Goal: Obtain resource: Obtain resource

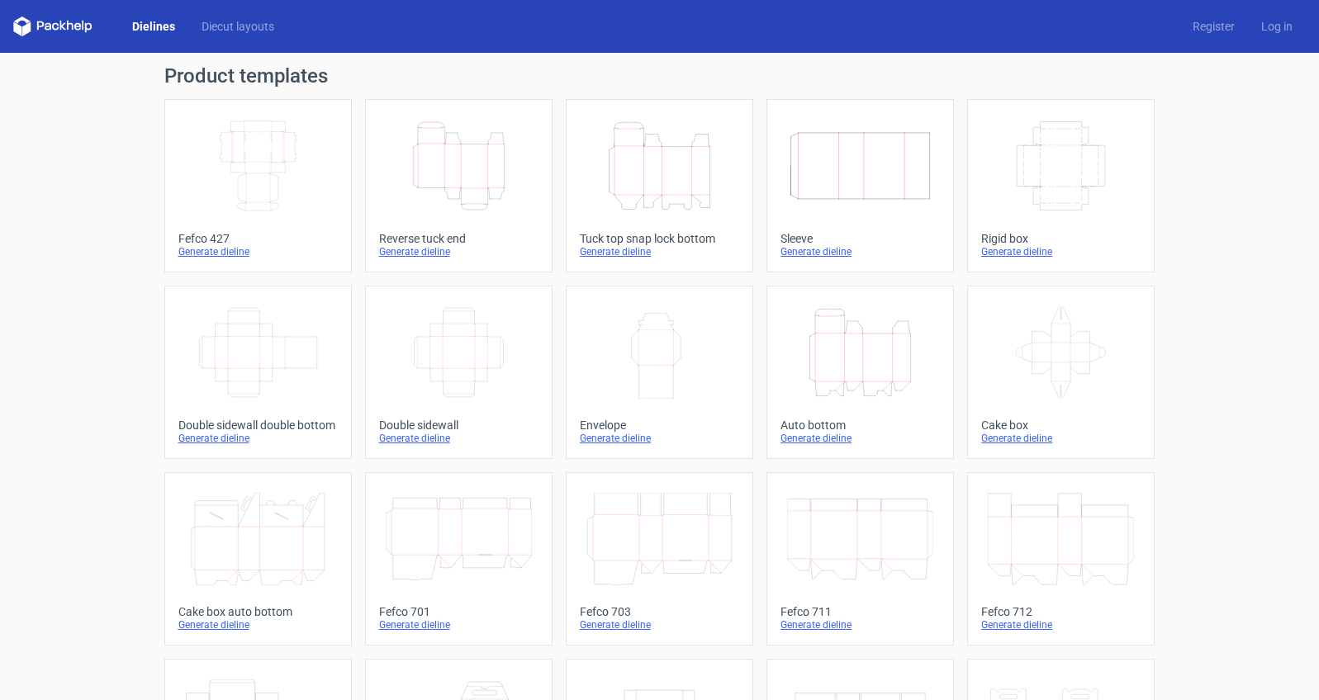
click at [638, 154] on icon "Height Depth Width" at bounding box center [659, 166] width 146 height 93
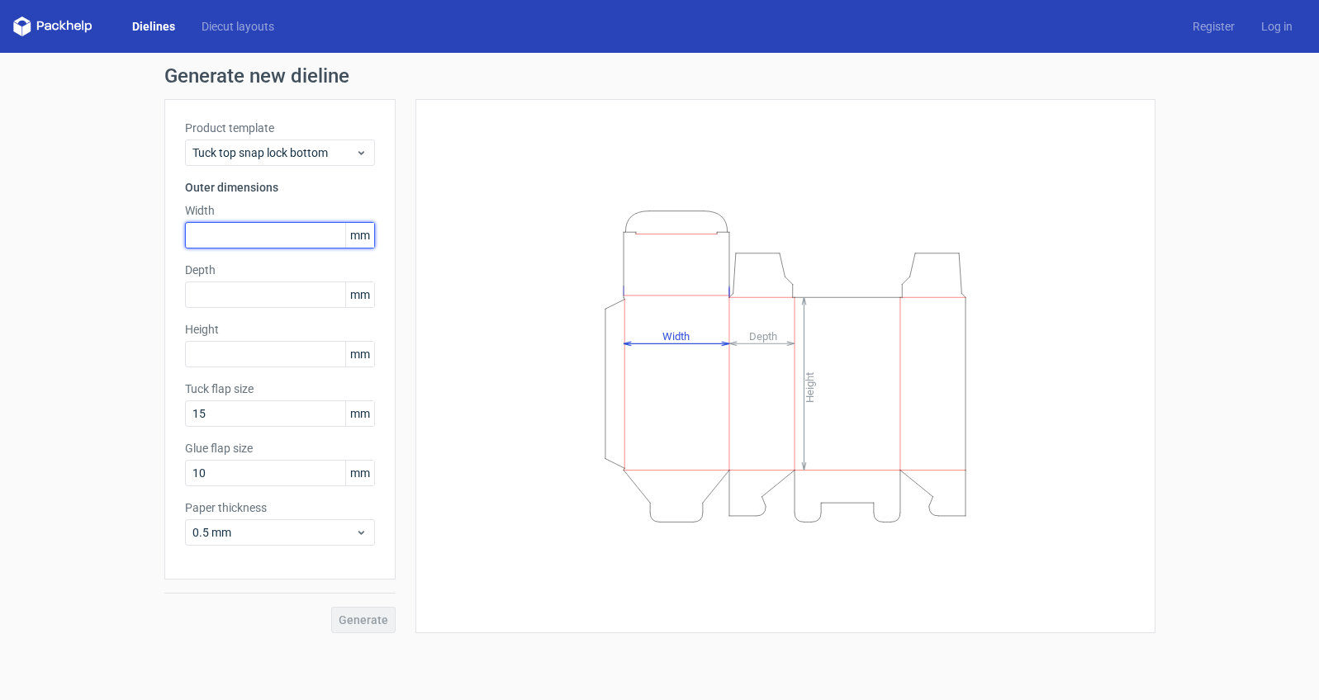
click at [264, 242] on input "text" at bounding box center [280, 235] width 190 height 26
type input "25"
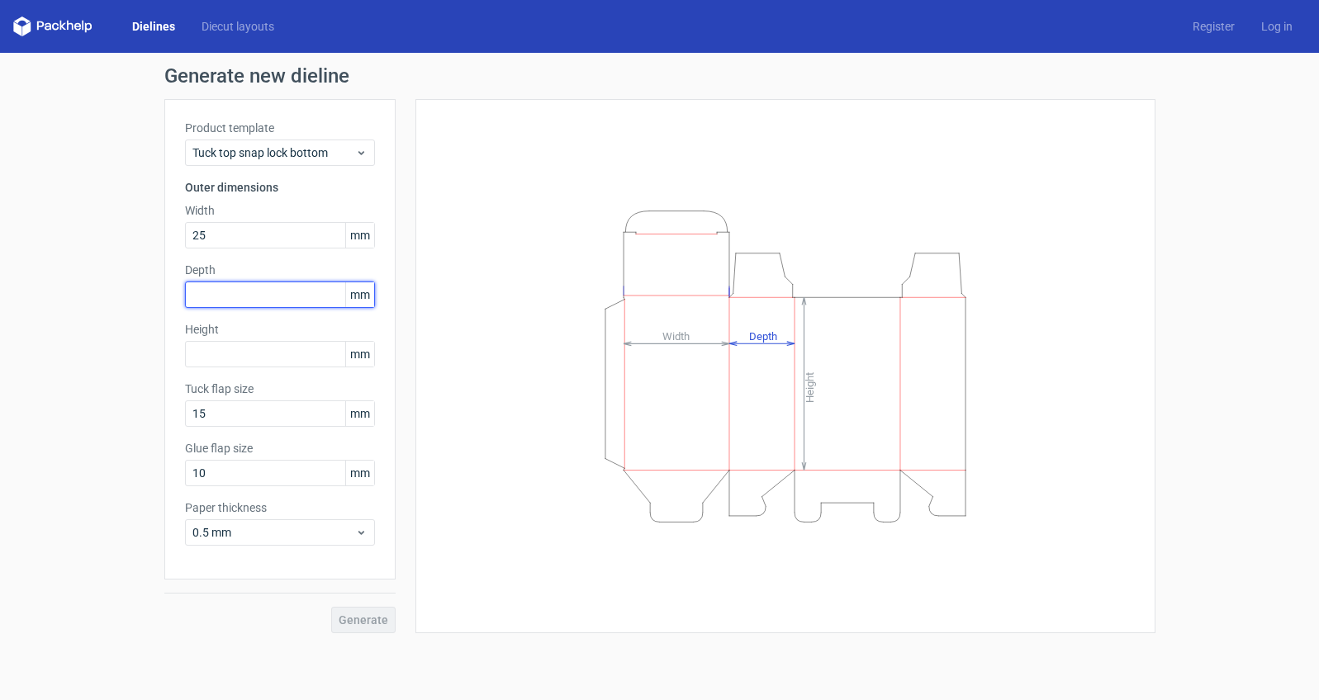
click at [235, 307] on input "text" at bounding box center [280, 295] width 190 height 26
type input "25"
click at [219, 351] on input "text" at bounding box center [280, 354] width 190 height 26
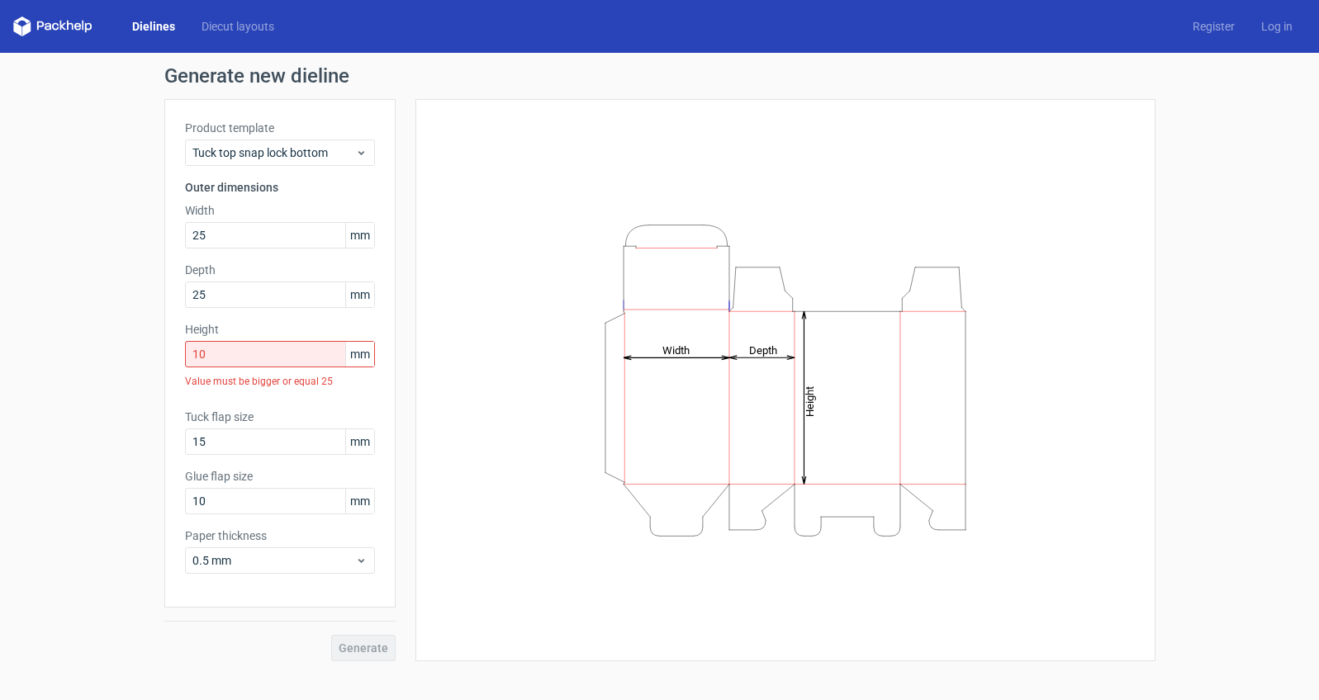
click at [218, 615] on div "Generate" at bounding box center [279, 635] width 231 height 54
drag, startPoint x: 300, startPoint y: 362, endPoint x: 155, endPoint y: 356, distance: 144.7
click at [155, 356] on div "Generate new dieline Product template Tuck top snap lock bottom Outer dimension…" at bounding box center [659, 364] width 1319 height 622
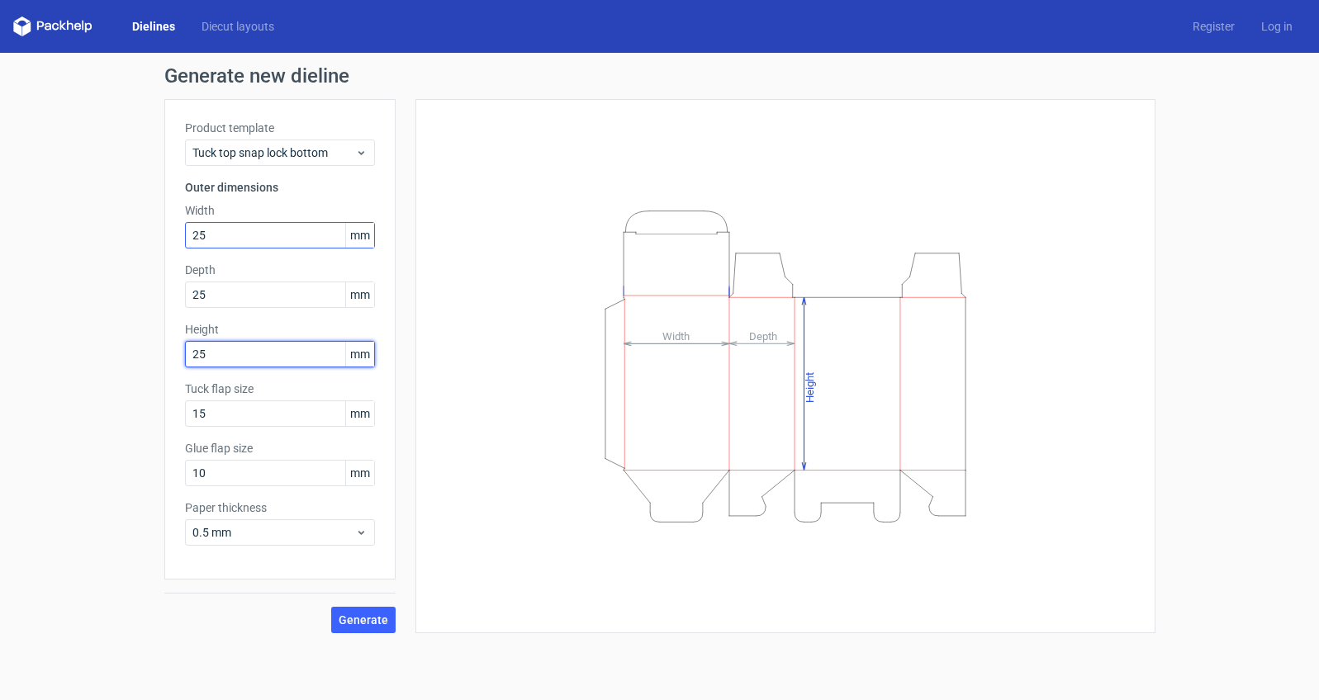
type input "25"
drag, startPoint x: 212, startPoint y: 235, endPoint x: 120, endPoint y: 227, distance: 92.9
click at [122, 226] on div "Generate new dieline Product template Tuck top snap lock bottom Outer dimension…" at bounding box center [659, 350] width 1319 height 594
type input "50"
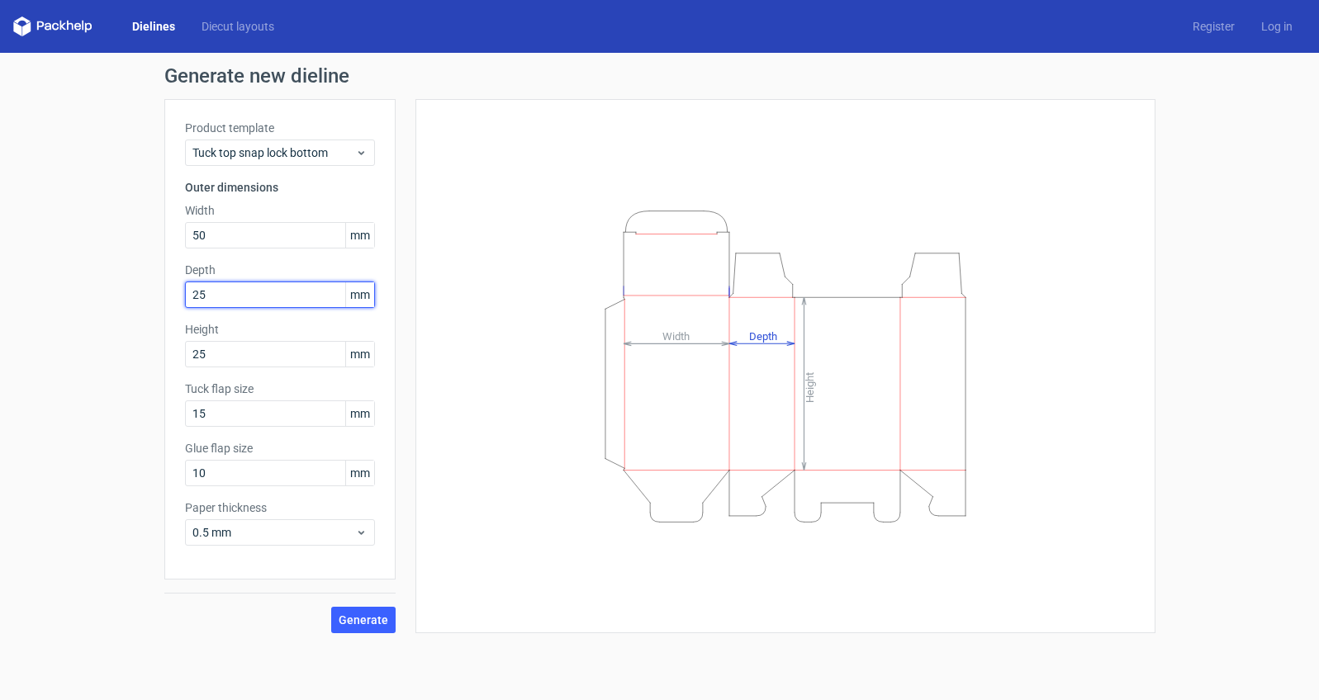
drag, startPoint x: 229, startPoint y: 292, endPoint x: 144, endPoint y: 286, distance: 85.3
click at [144, 286] on div "Generate new dieline Product template Tuck top snap lock bottom Outer dimension…" at bounding box center [659, 350] width 1319 height 594
type input "50"
click at [45, 301] on div "Generate new dieline Product template Tuck top snap lock bottom Outer dimension…" at bounding box center [659, 350] width 1319 height 594
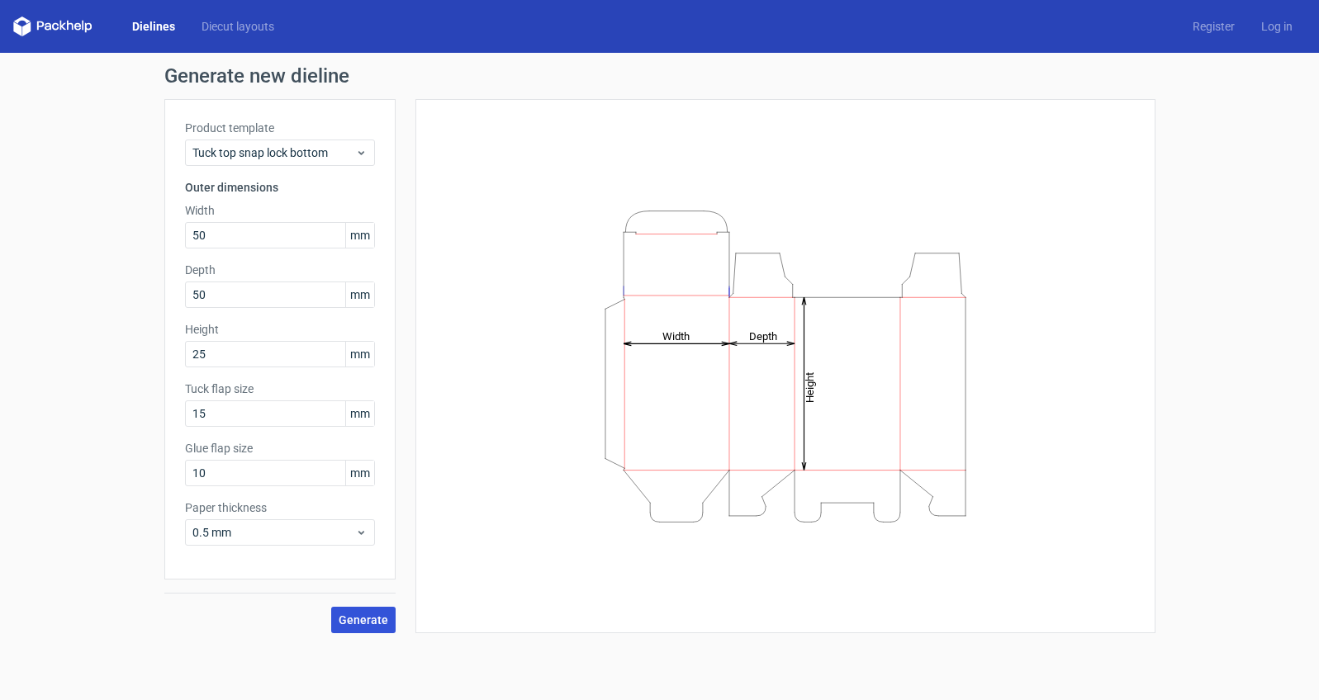
click at [356, 614] on span "Generate" at bounding box center [364, 620] width 50 height 12
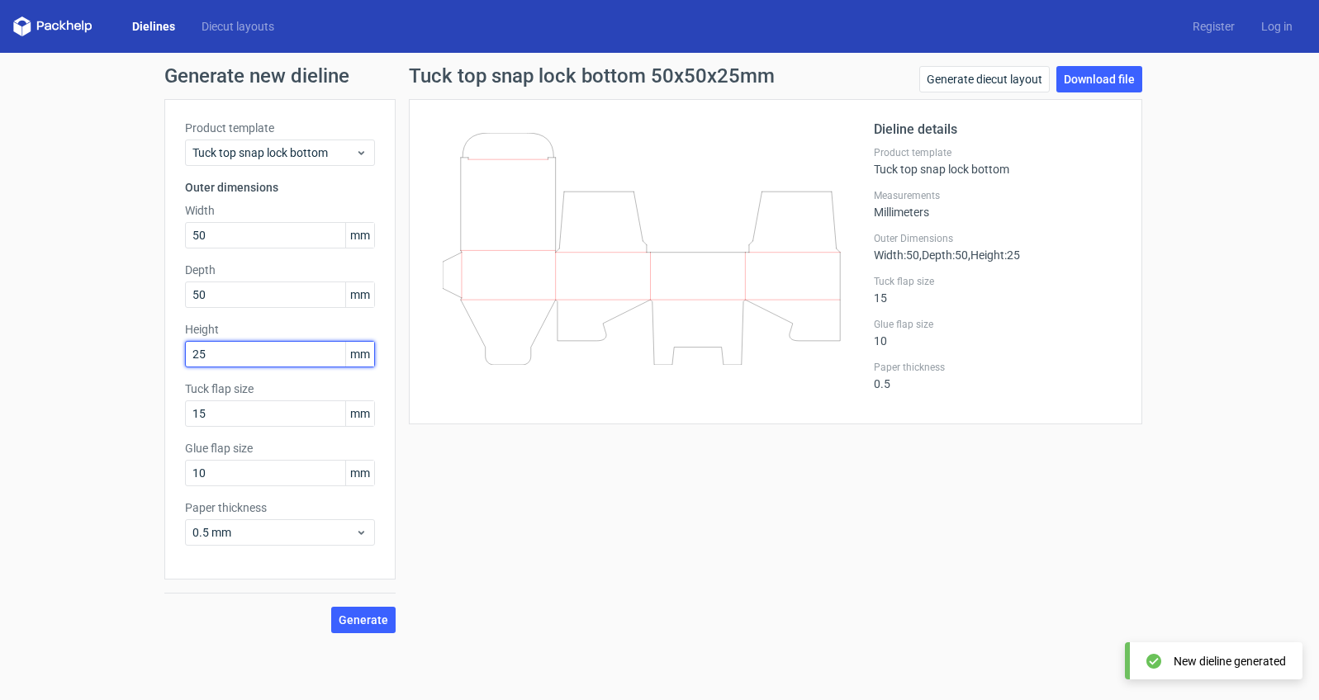
drag, startPoint x: 223, startPoint y: 352, endPoint x: 163, endPoint y: 343, distance: 61.0
click at [163, 343] on div "Generate new dieline Product template Tuck top snap lock bottom Outer dimension…" at bounding box center [659, 350] width 1319 height 594
click at [373, 615] on span "Generate" at bounding box center [364, 620] width 50 height 12
drag, startPoint x: 249, startPoint y: 349, endPoint x: 130, endPoint y: 349, distance: 118.9
click at [130, 349] on div "Generate new dieline Product template Tuck top snap lock bottom Outer dimension…" at bounding box center [659, 350] width 1319 height 594
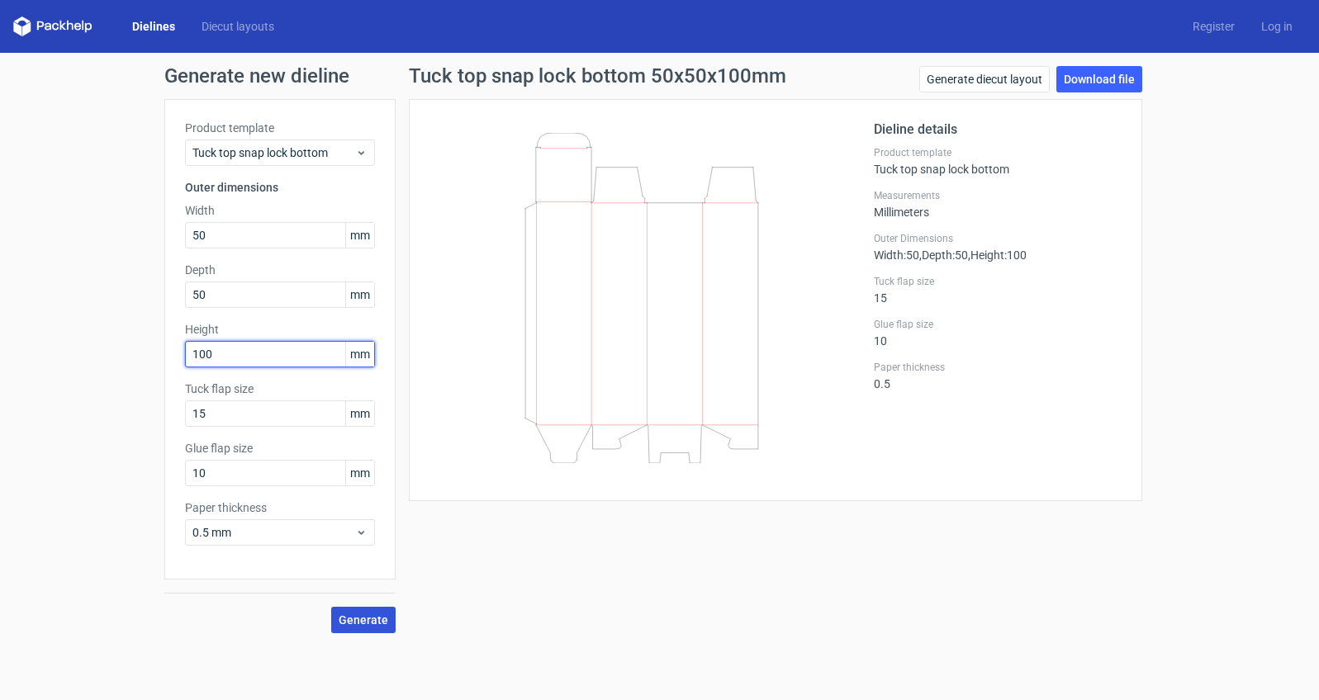
type input "100"
click at [361, 612] on button "Generate" at bounding box center [363, 620] width 64 height 26
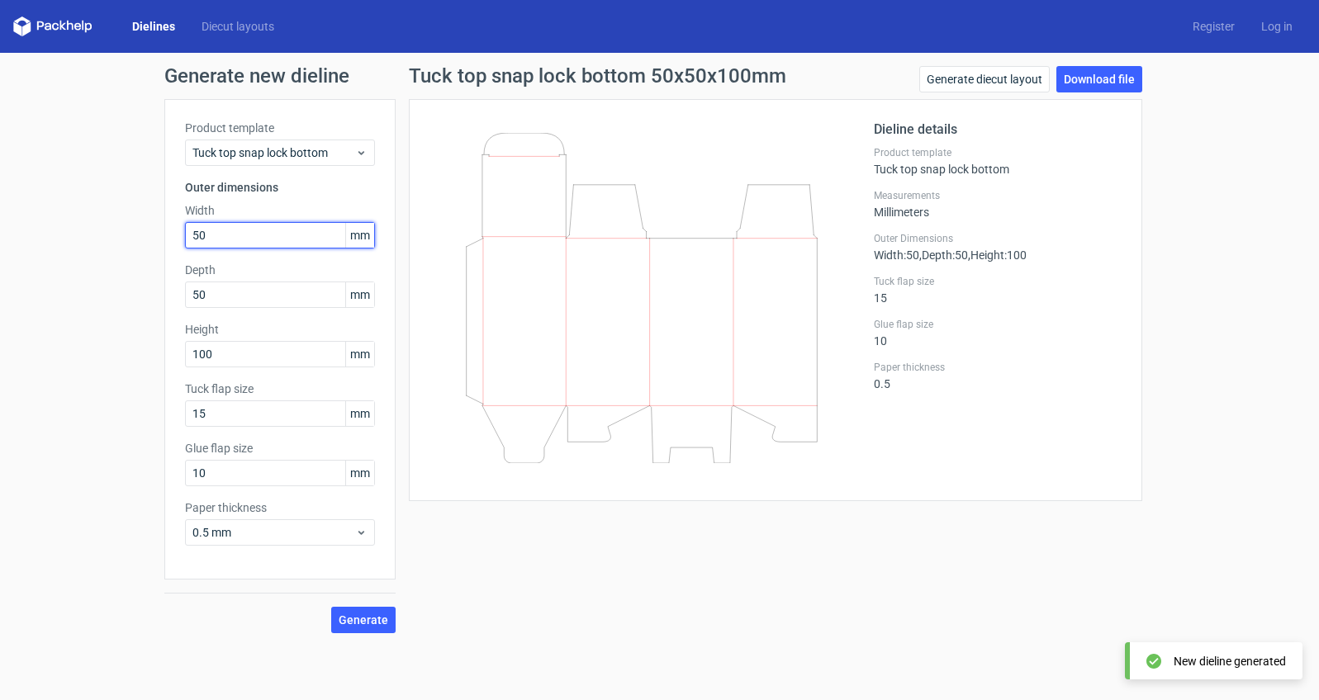
drag, startPoint x: 255, startPoint y: 236, endPoint x: 105, endPoint y: 213, distance: 152.1
click at [105, 213] on div "Generate new dieline Product template Tuck top snap lock bottom Outer dimension…" at bounding box center [659, 350] width 1319 height 594
type input "75"
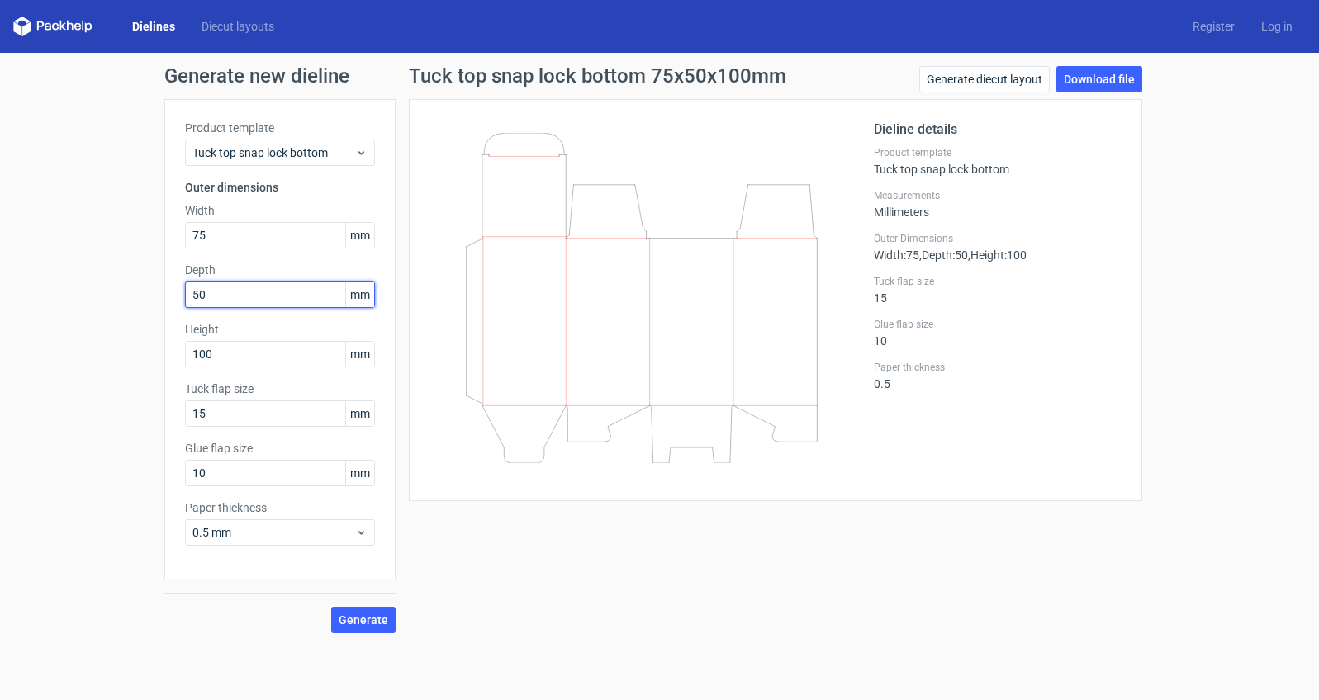
drag, startPoint x: 278, startPoint y: 301, endPoint x: 57, endPoint y: 262, distance: 224.1
click at [57, 262] on div "Generate new dieline Product template Tuck top snap lock bottom Outer dimension…" at bounding box center [659, 350] width 1319 height 594
type input "75"
click at [366, 614] on span "Generate" at bounding box center [364, 620] width 50 height 12
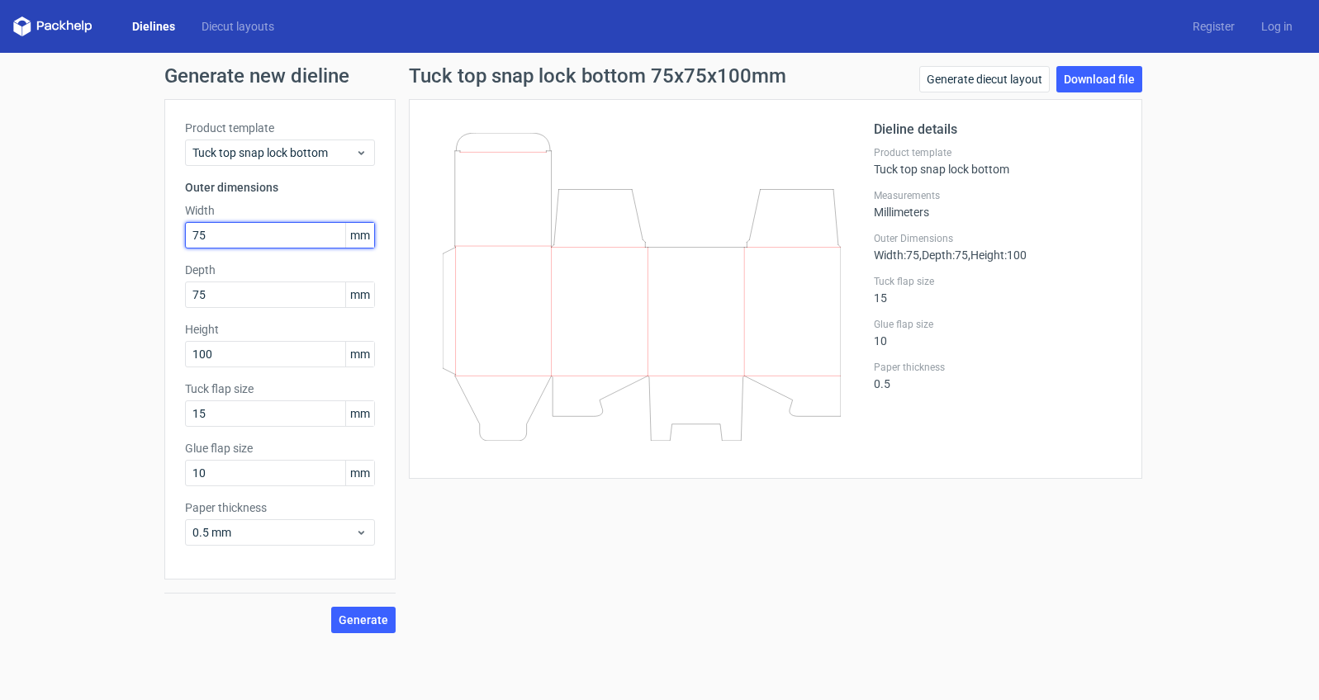
click at [297, 235] on input "75" at bounding box center [280, 235] width 190 height 26
type input "90"
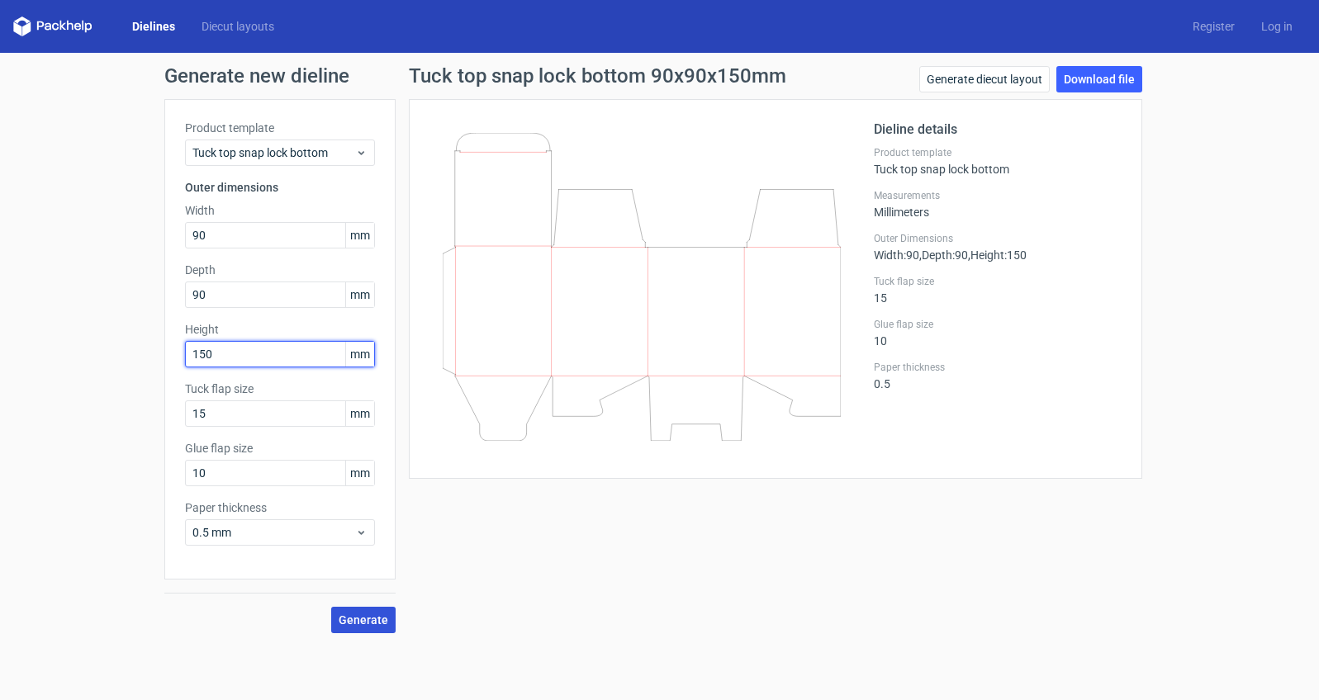
type input "150"
click at [375, 619] on span "Generate" at bounding box center [364, 620] width 50 height 12
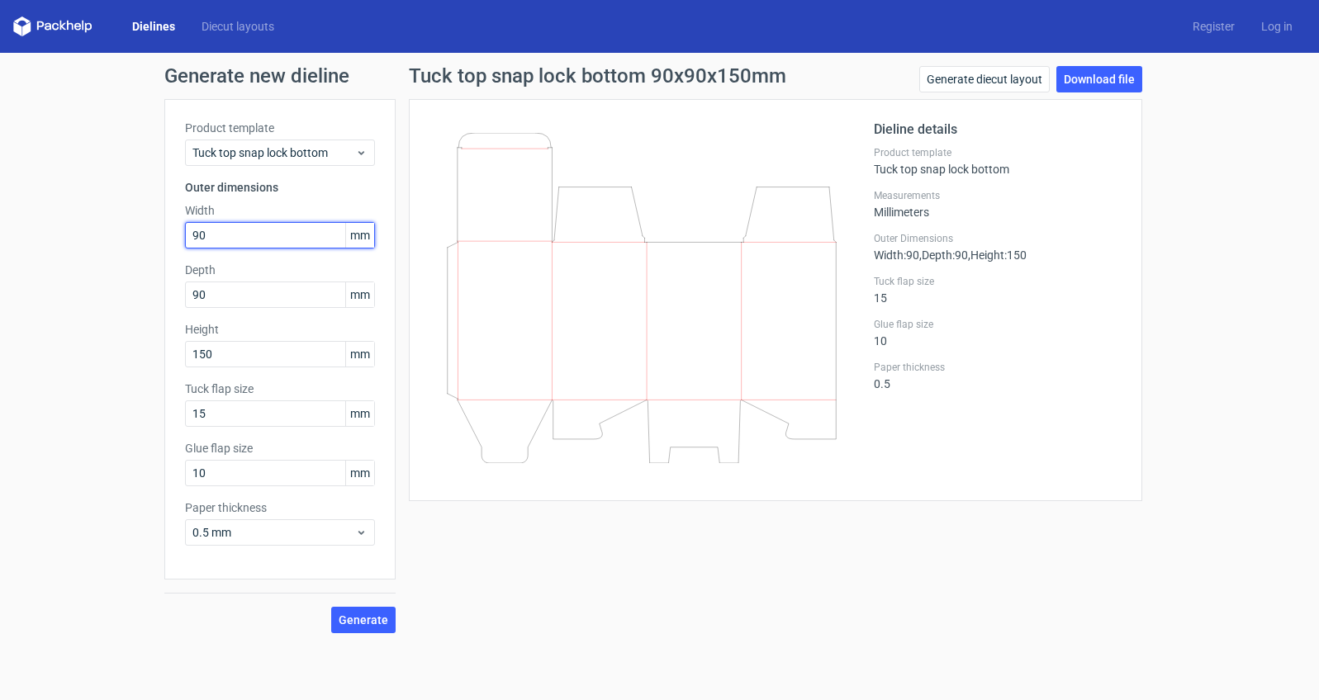
click at [257, 237] on input "90" at bounding box center [280, 235] width 190 height 26
type input "100"
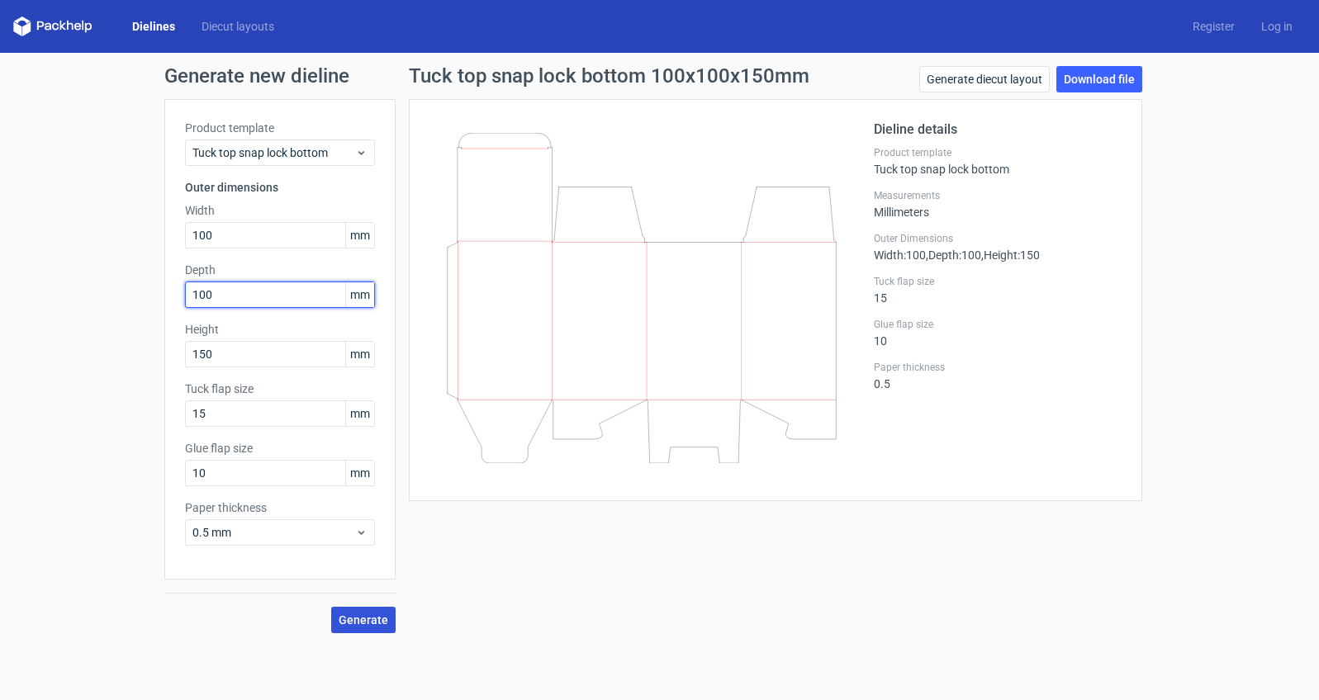
type input "100"
click at [362, 622] on span "Generate" at bounding box center [364, 620] width 50 height 12
click at [1129, 271] on div "Dieline details Product template Tuck top snap lock bottom Measurements Millime…" at bounding box center [775, 295] width 733 height 393
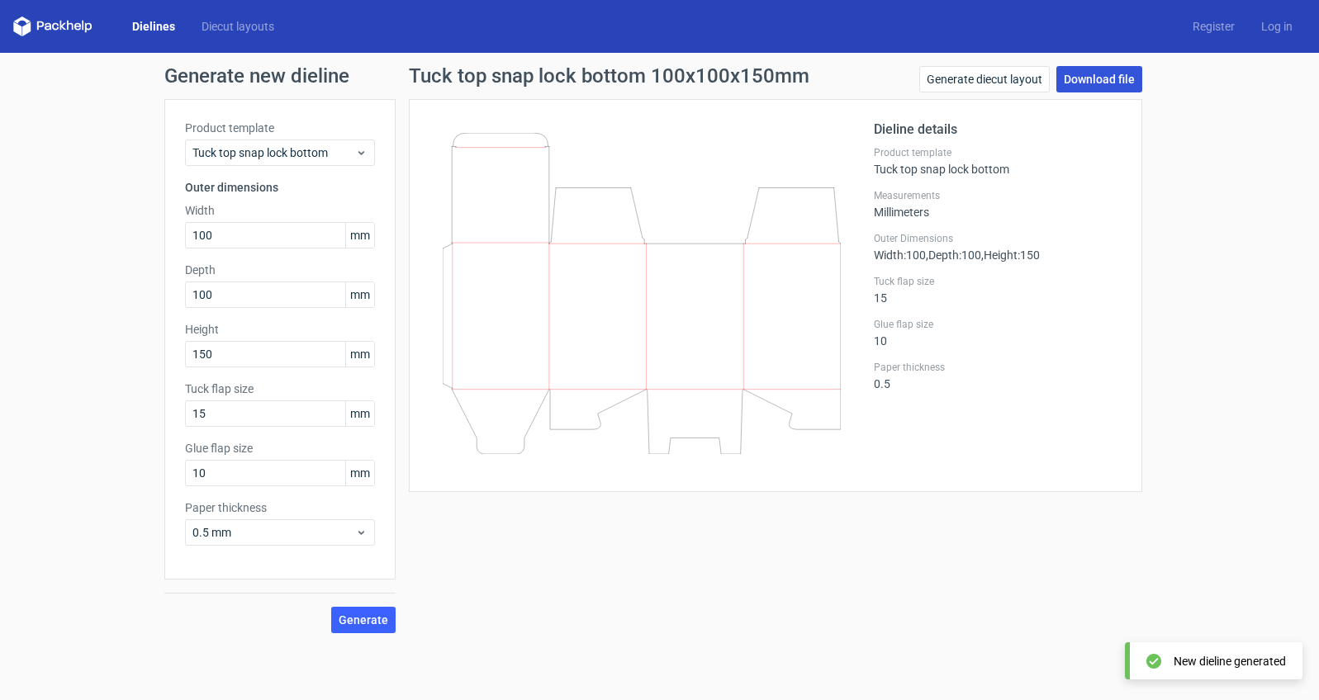
click at [1105, 85] on link "Download file" at bounding box center [1099, 79] width 86 height 26
click at [1318, 223] on div "Generate new dieline Product template Tuck top snap lock bottom Outer dimension…" at bounding box center [659, 350] width 1319 height 594
click at [518, 313] on icon at bounding box center [642, 293] width 398 height 321
click at [1003, 79] on link "Generate diecut layout" at bounding box center [984, 79] width 130 height 26
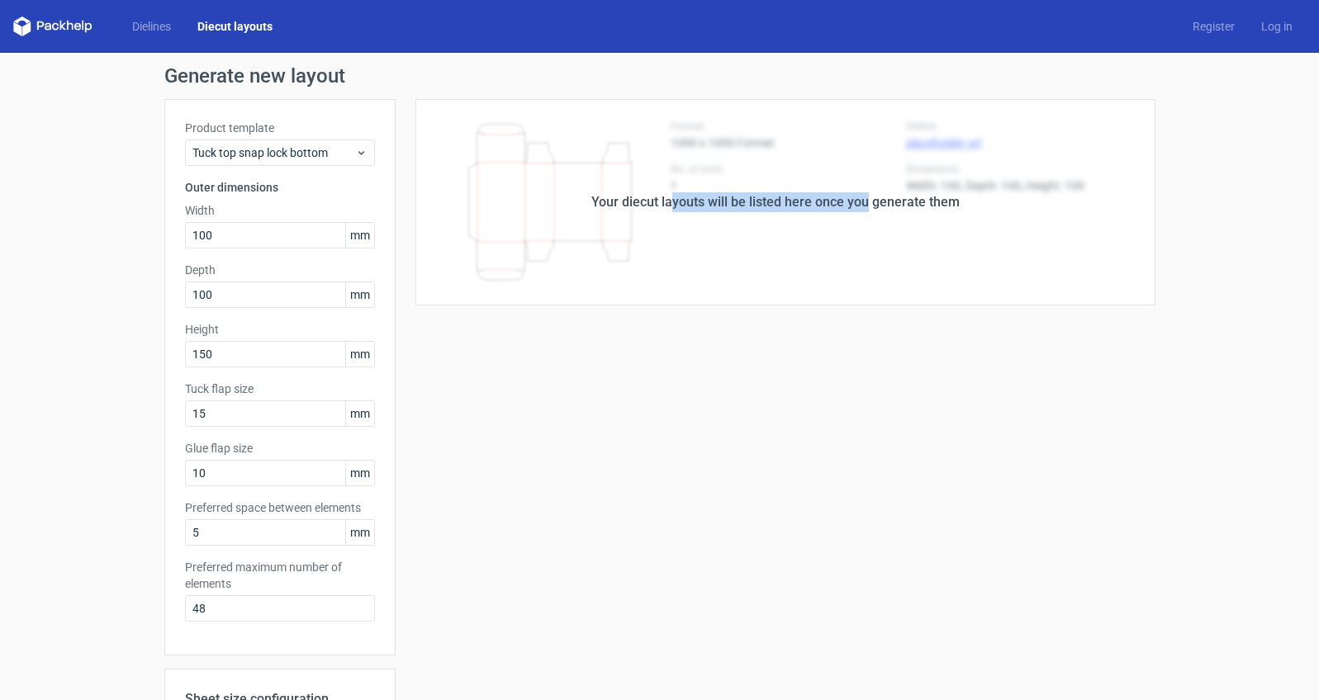
drag, startPoint x: 670, startPoint y: 202, endPoint x: 861, endPoint y: 210, distance: 191.8
click at [861, 210] on div "Your diecut layouts will be listed here once you generate them" at bounding box center [775, 202] width 368 height 20
click at [861, 211] on div "Your diecut layouts will be listed here once you generate them" at bounding box center [775, 202] width 368 height 20
drag, startPoint x: 812, startPoint y: 208, endPoint x: 936, endPoint y: 203, distance: 124.0
click at [932, 203] on div "Your diecut layouts will be listed here once you generate them" at bounding box center [775, 202] width 368 height 20
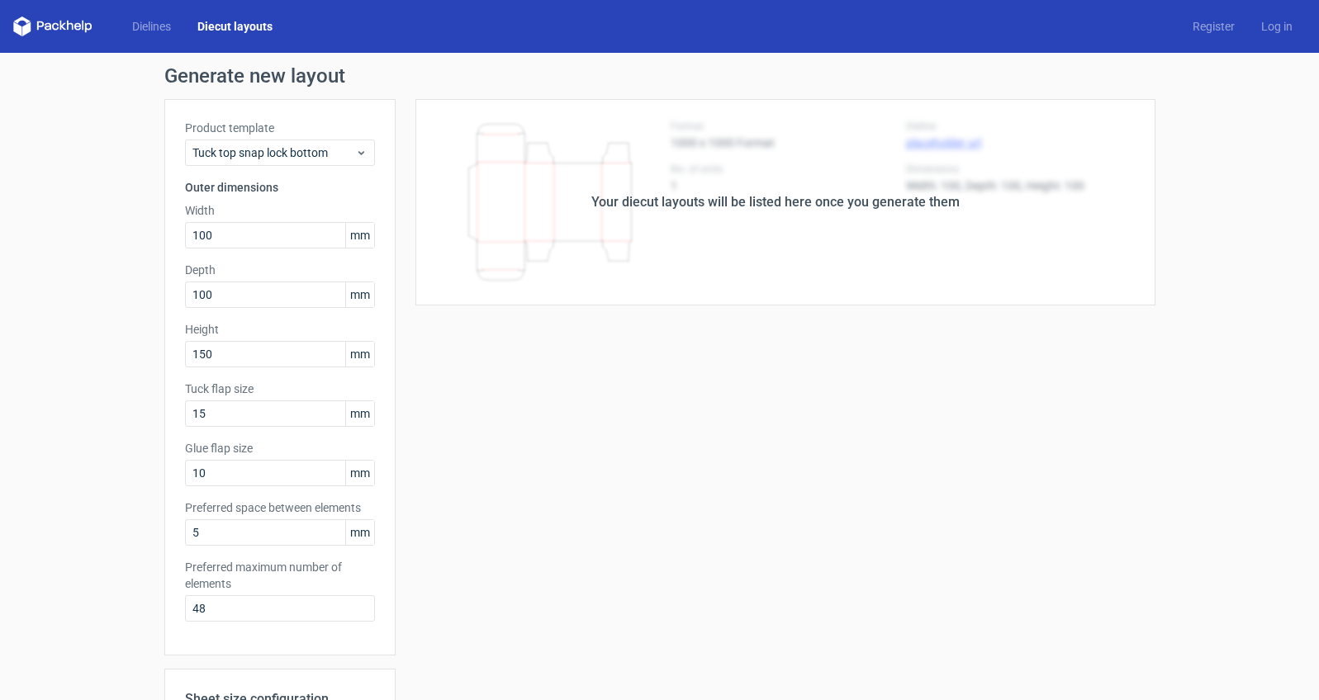
click at [938, 202] on div "Your diecut layouts will be listed here once you generate them" at bounding box center [775, 202] width 368 height 20
drag, startPoint x: 903, startPoint y: 201, endPoint x: 975, endPoint y: 201, distance: 72.7
click at [967, 201] on div "Your diecut layouts will be listed here once you generate them" at bounding box center [776, 202] width 760 height 206
click at [975, 201] on div "Your diecut layouts will be listed here once you generate them" at bounding box center [776, 202] width 760 height 206
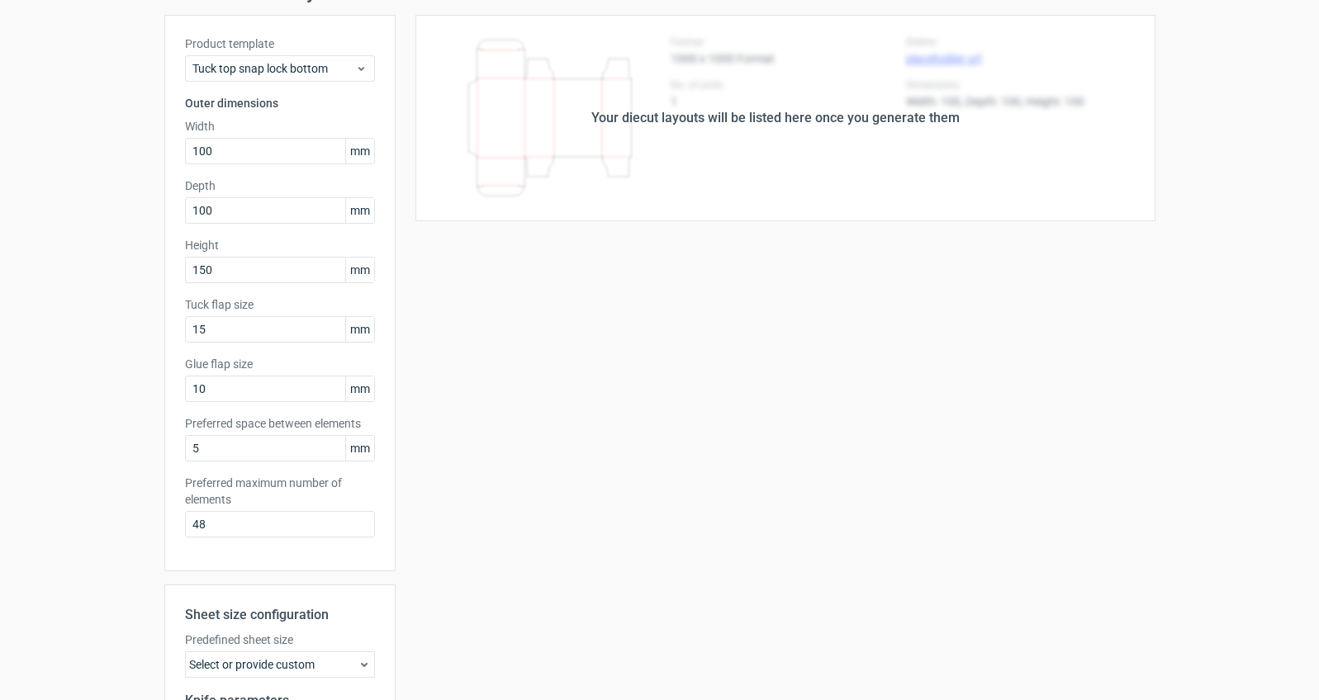
scroll to position [308, 0]
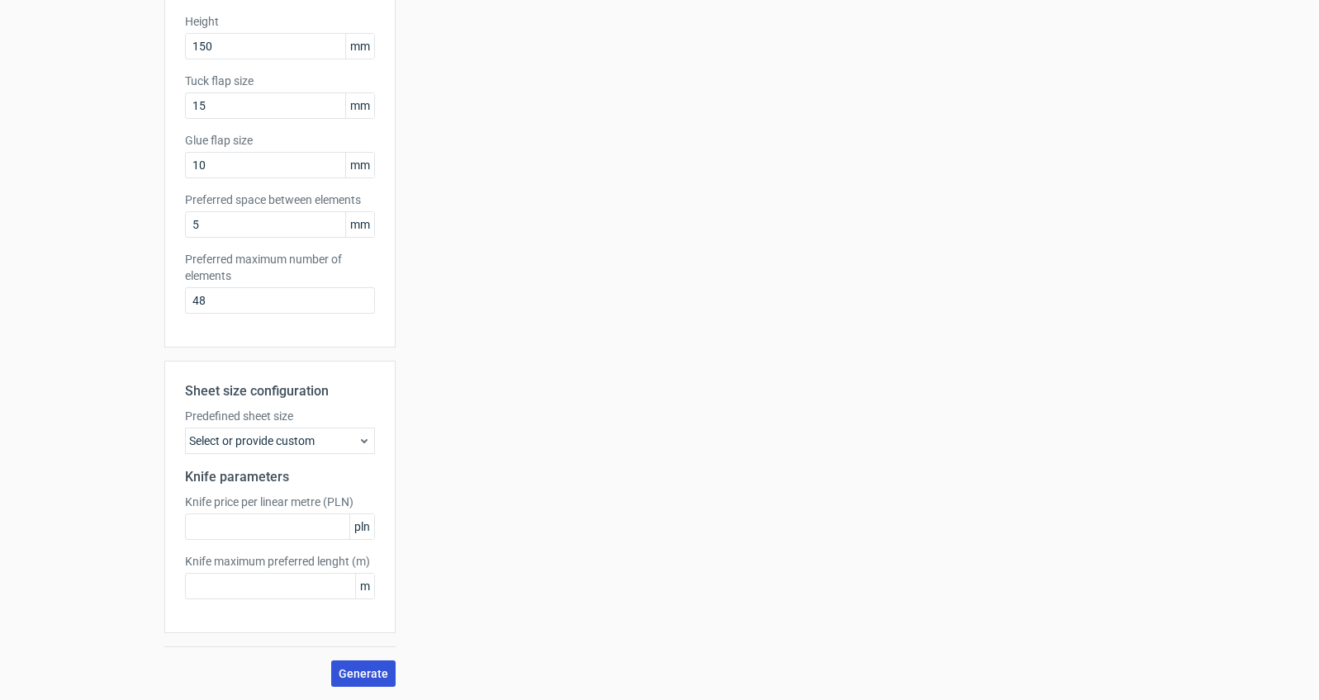
click at [360, 668] on span "Generate" at bounding box center [364, 674] width 50 height 12
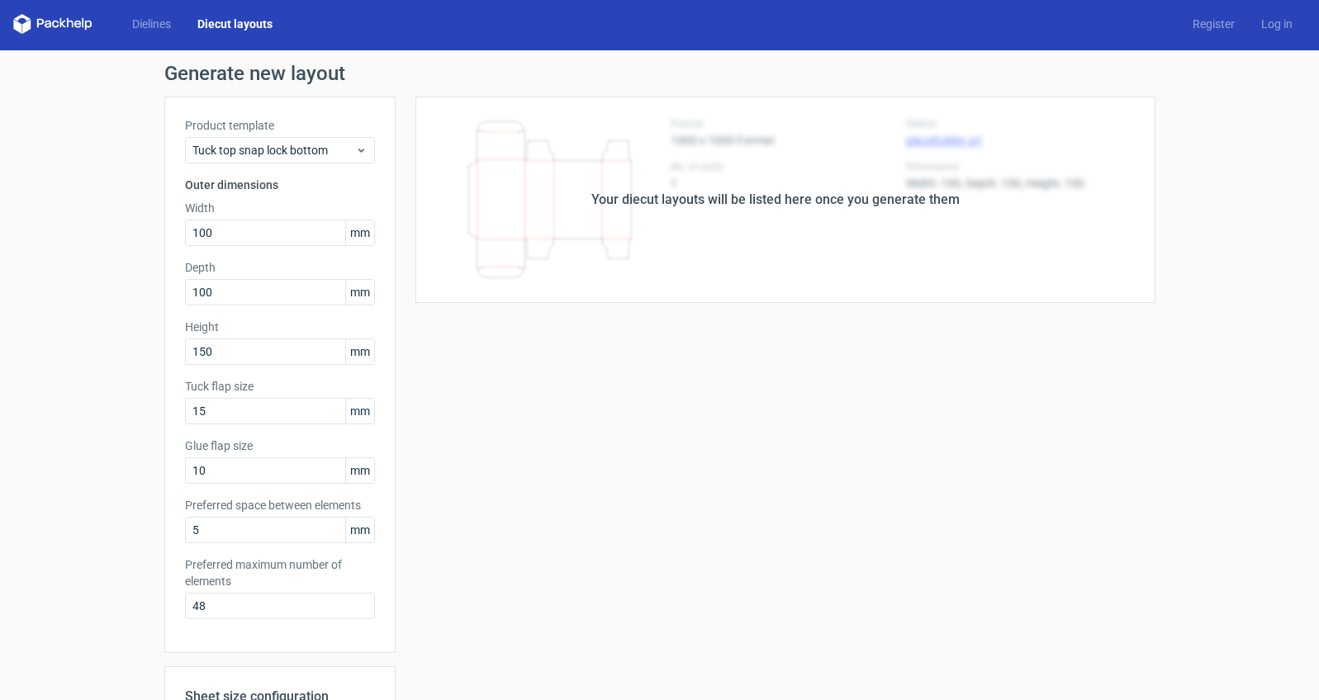
scroll to position [0, 0]
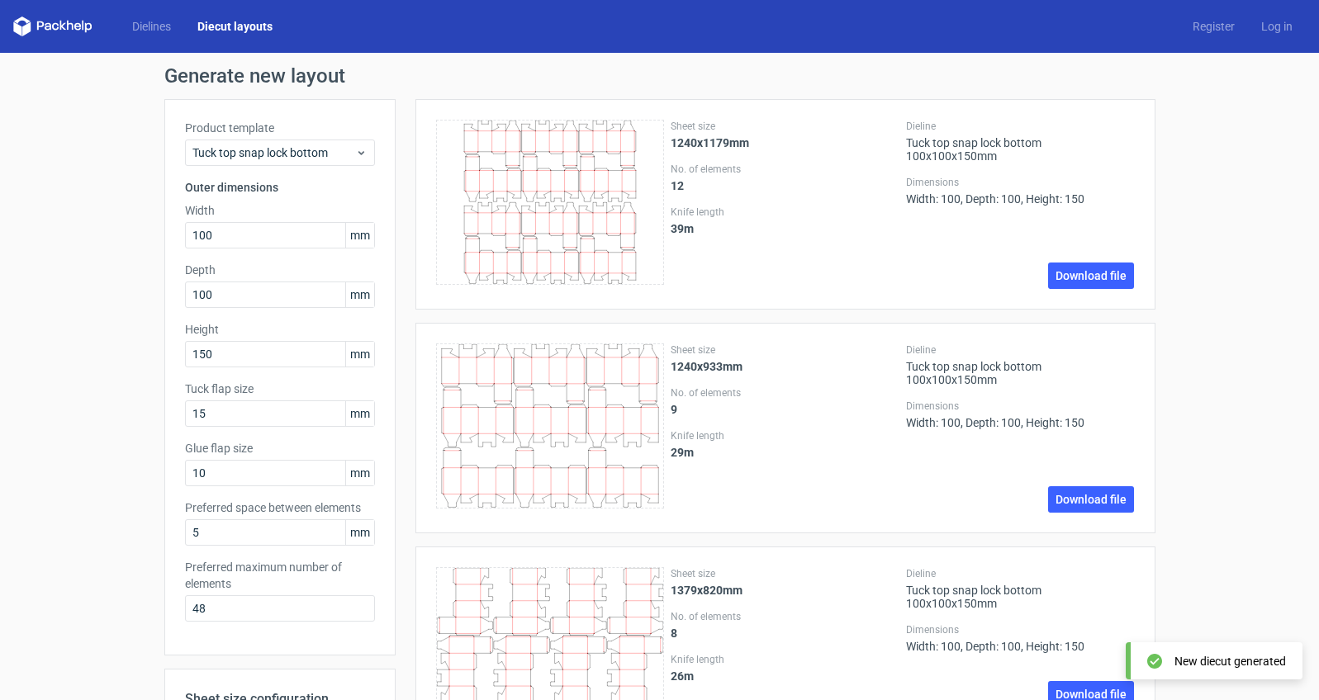
click at [518, 164] on icon at bounding box center [550, 202] width 229 height 165
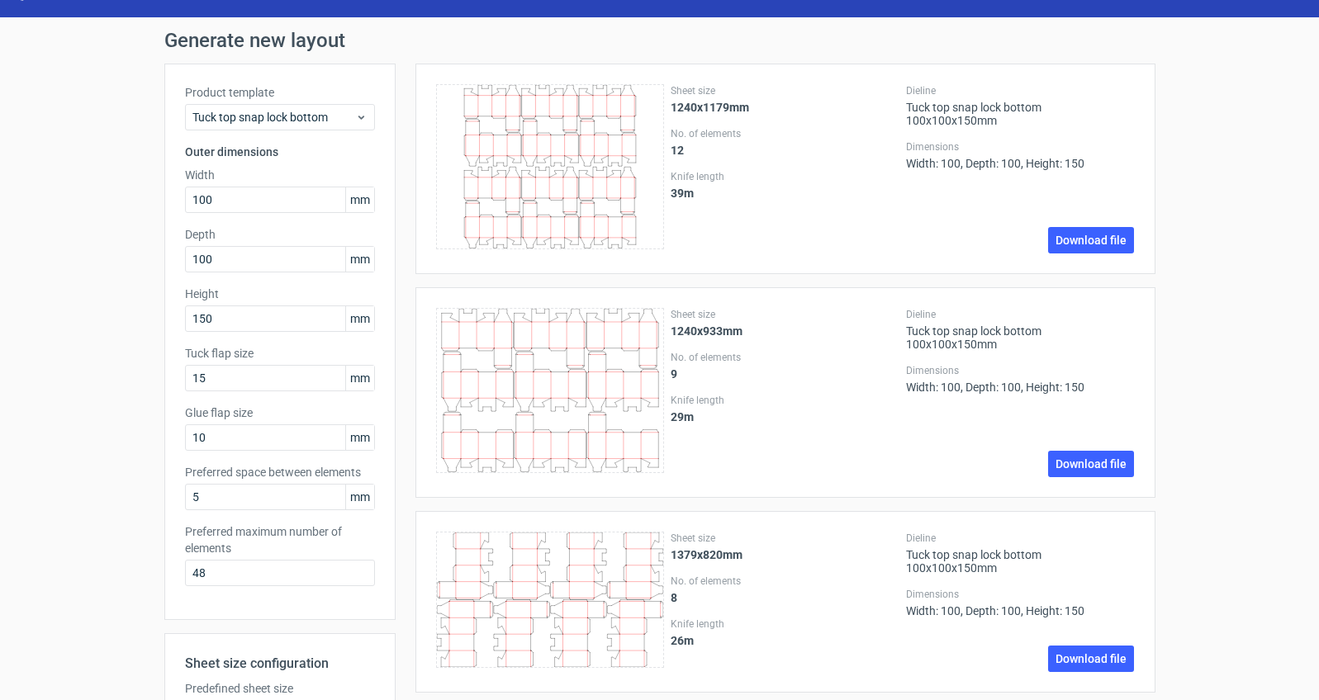
scroll to position [35, 0]
click at [1089, 244] on link "Download file" at bounding box center [1091, 241] width 86 height 26
